Goal: Transaction & Acquisition: Purchase product/service

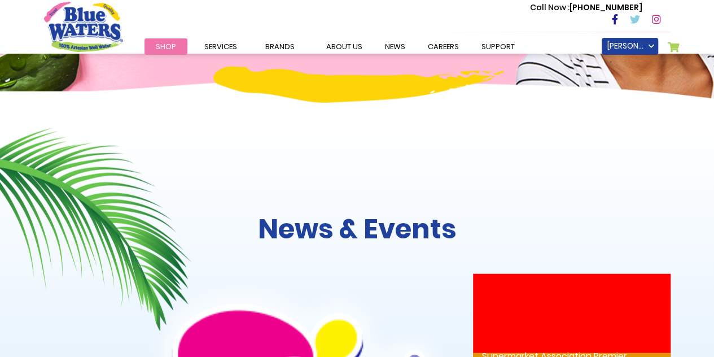
scroll to position [1140, 0]
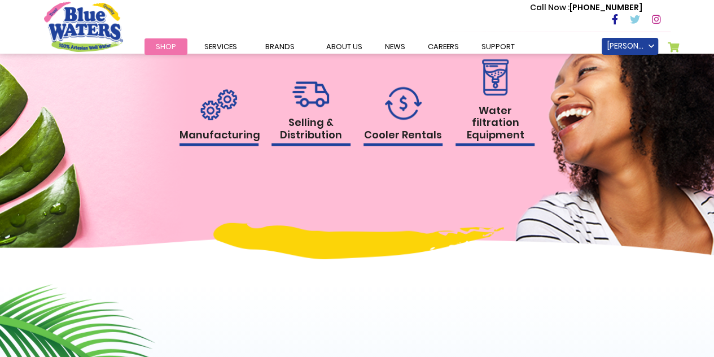
click at [678, 43] on link "My Cart 0" at bounding box center [673, 50] width 12 height 16
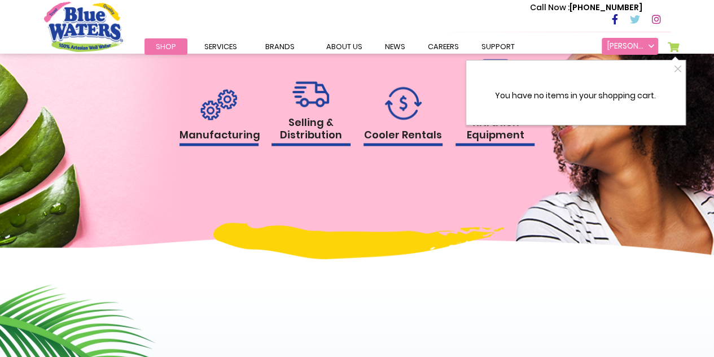
click at [638, 46] on link "[PERSON_NAME]" at bounding box center [629, 46] width 56 height 17
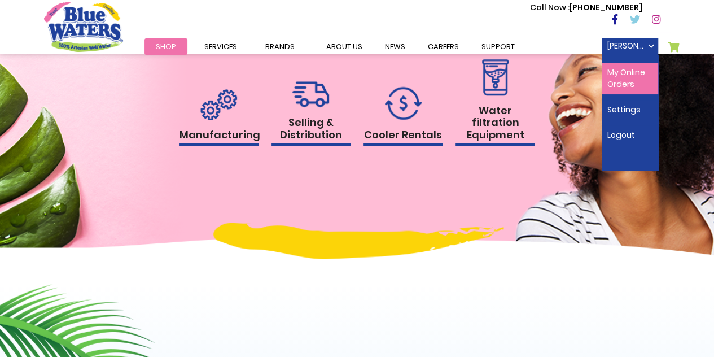
click at [627, 86] on link "My Online Orders" at bounding box center [629, 79] width 56 height 32
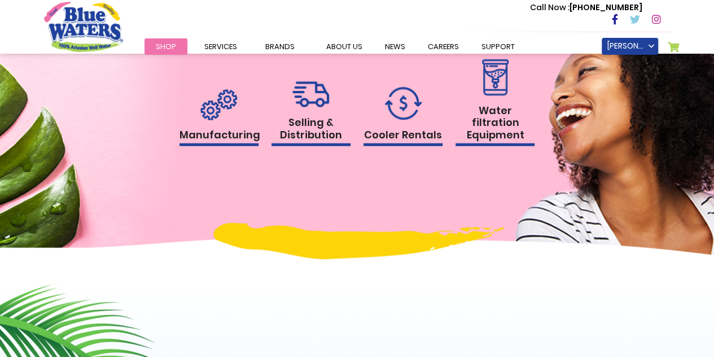
scroll to position [1204, 0]
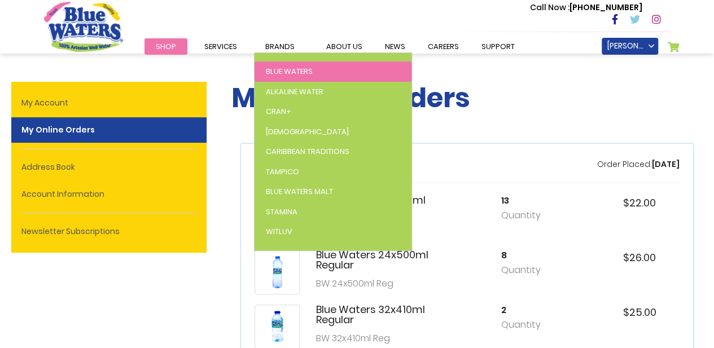
click at [279, 70] on span "Blue Waters" at bounding box center [289, 71] width 47 height 11
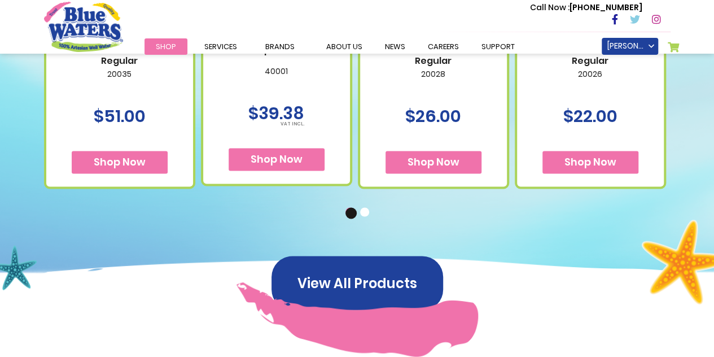
scroll to position [846, 0]
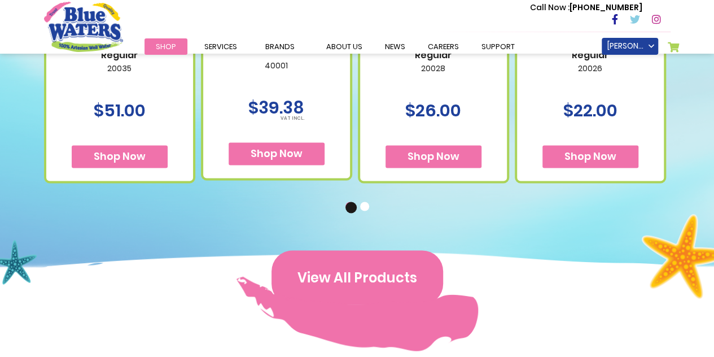
click at [344, 293] on button "View All Products" at bounding box center [357, 277] width 172 height 54
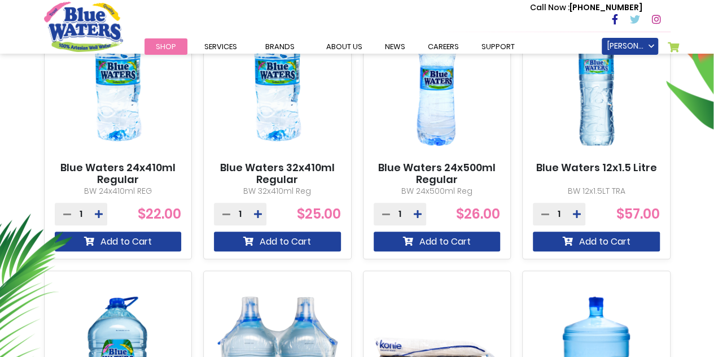
scroll to position [395, 0]
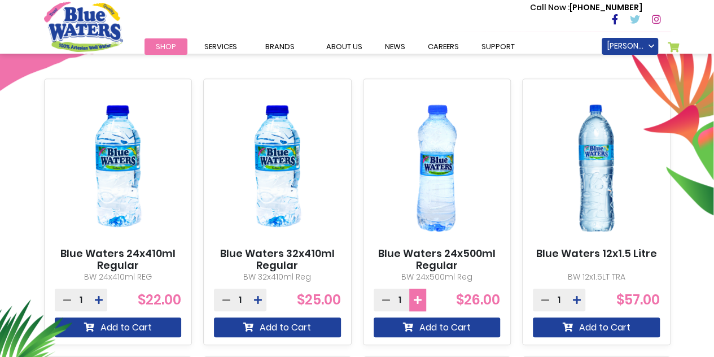
click at [420, 296] on icon at bounding box center [418, 299] width 8 height 9
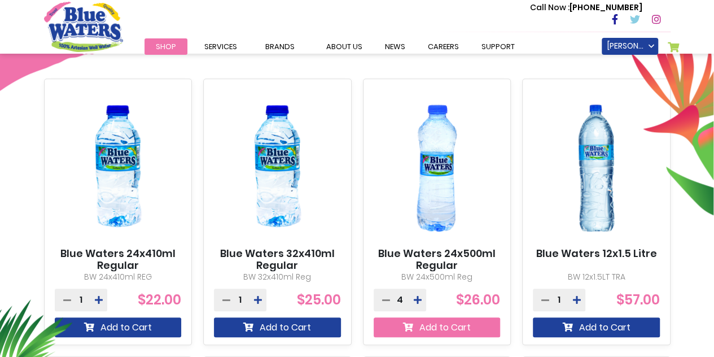
click at [434, 329] on button "Add to Cart" at bounding box center [436, 327] width 127 height 20
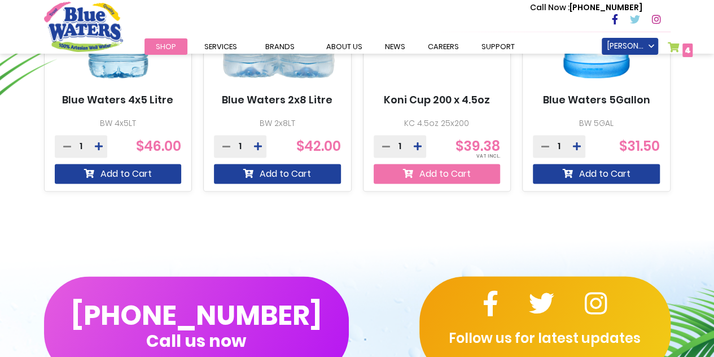
scroll to position [876, 0]
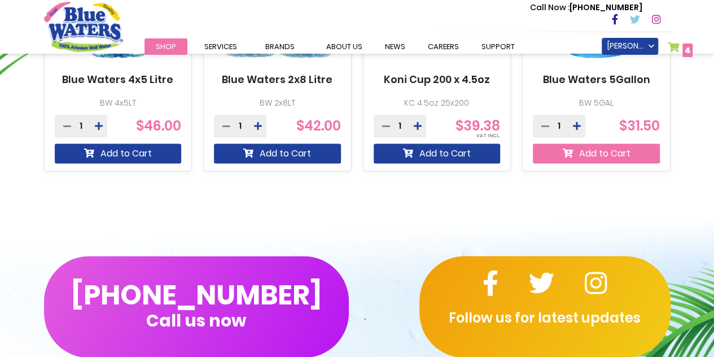
click at [624, 146] on button "Add to Cart" at bounding box center [596, 153] width 127 height 20
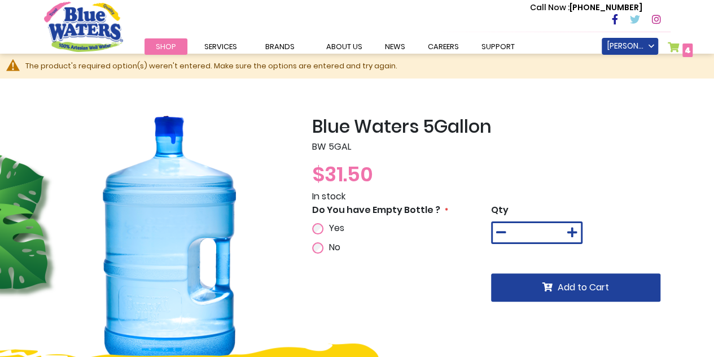
click at [328, 227] on label "Yes" at bounding box center [335, 228] width 18 height 14
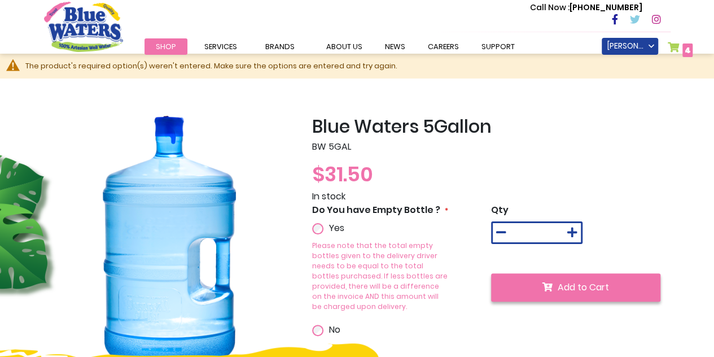
click at [534, 284] on button "Add to Cart" at bounding box center [575, 287] width 169 height 28
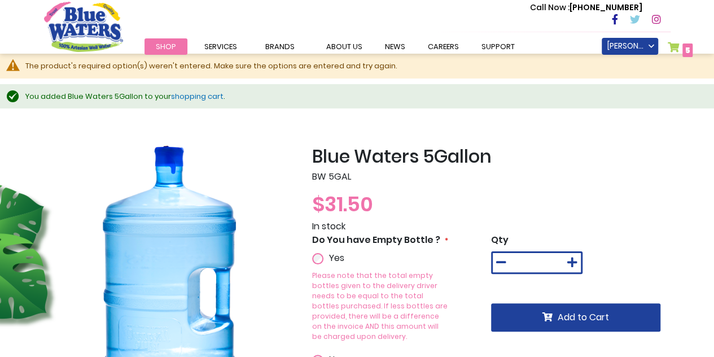
click at [674, 44] on link "My Cart 5 5 items" at bounding box center [679, 50] width 25 height 16
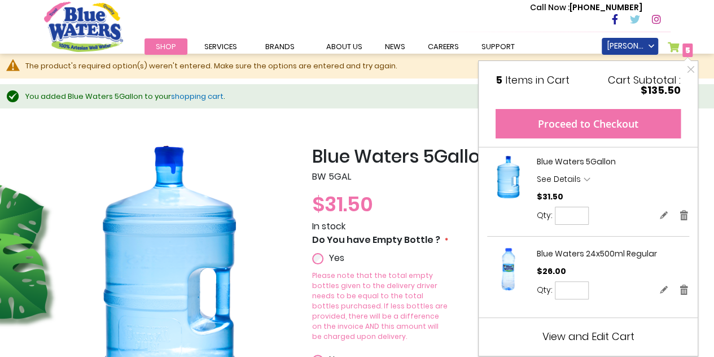
click at [623, 120] on button "Proceed to Checkout" at bounding box center [587, 123] width 185 height 29
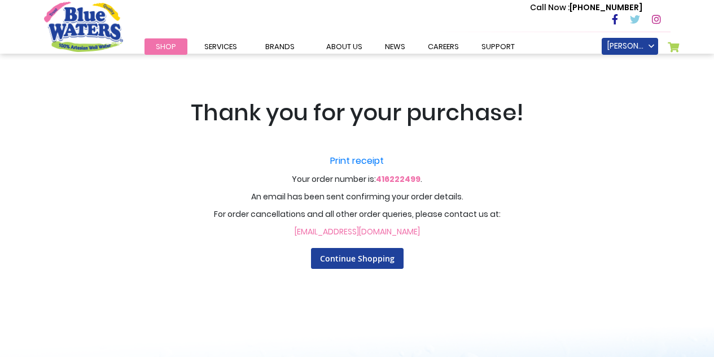
scroll to position [56, 0]
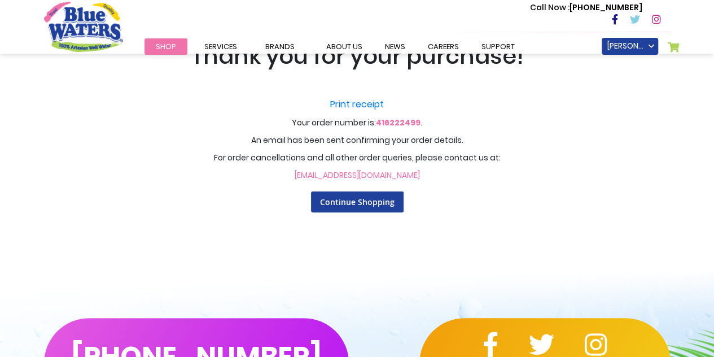
click at [417, 172] on link "[EMAIL_ADDRESS][DOMAIN_NAME]" at bounding box center [356, 174] width 125 height 11
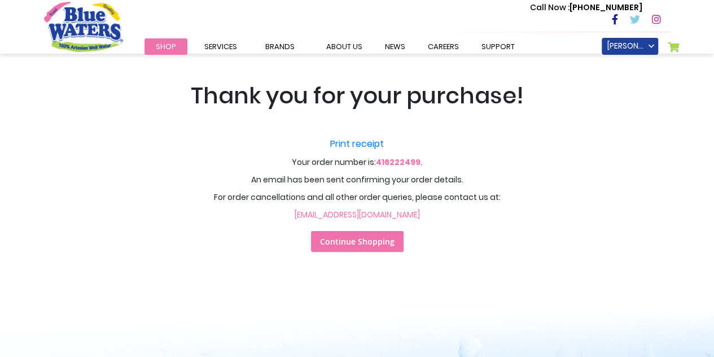
scroll to position [0, 0]
